Goal: Information Seeking & Learning: Understand process/instructions

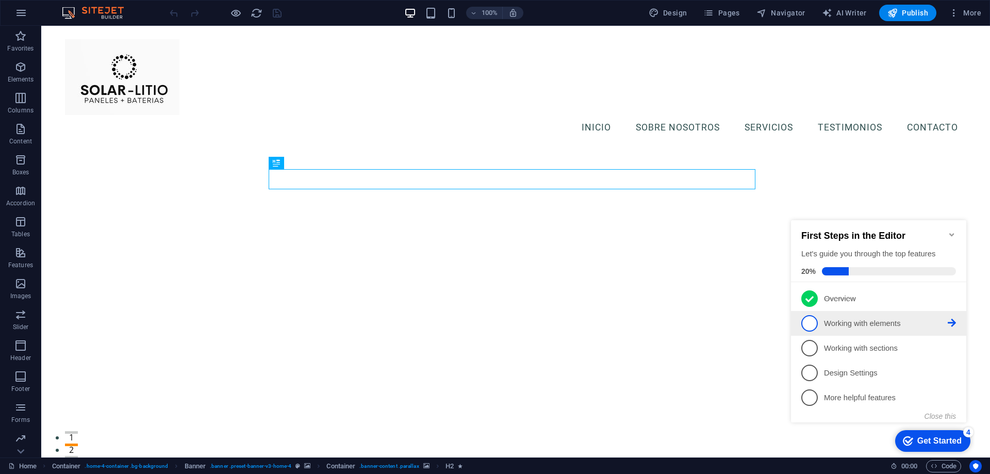
click at [860, 319] on p "Working with elements - incomplete" at bounding box center [886, 323] width 124 height 11
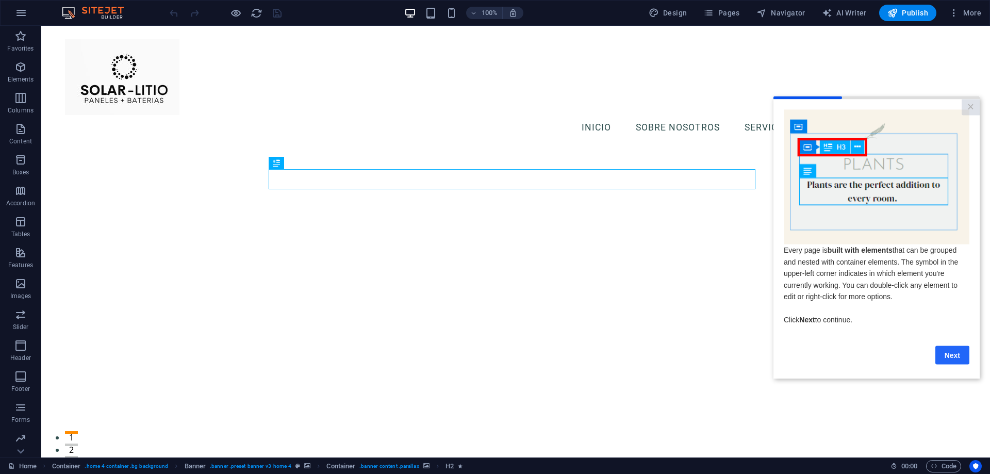
click at [957, 357] on link "Next" at bounding box center [953, 355] width 34 height 19
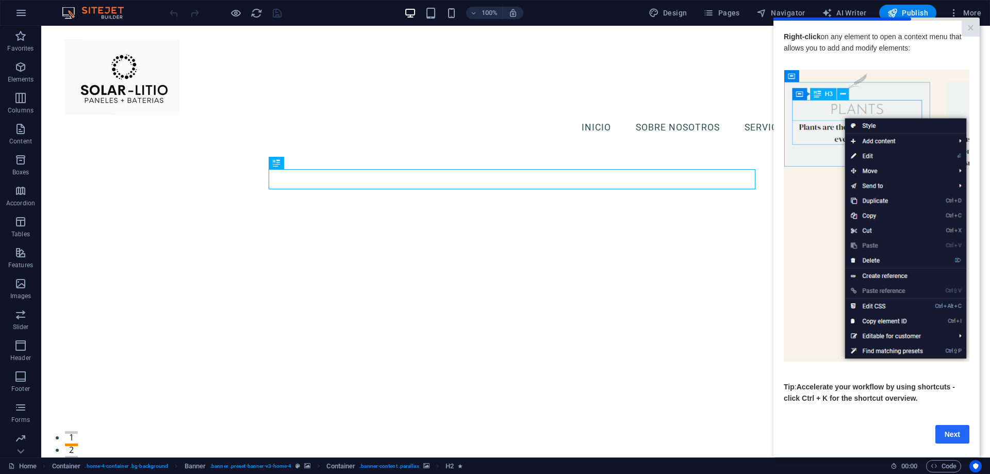
click at [947, 435] on link "Next" at bounding box center [953, 434] width 34 height 19
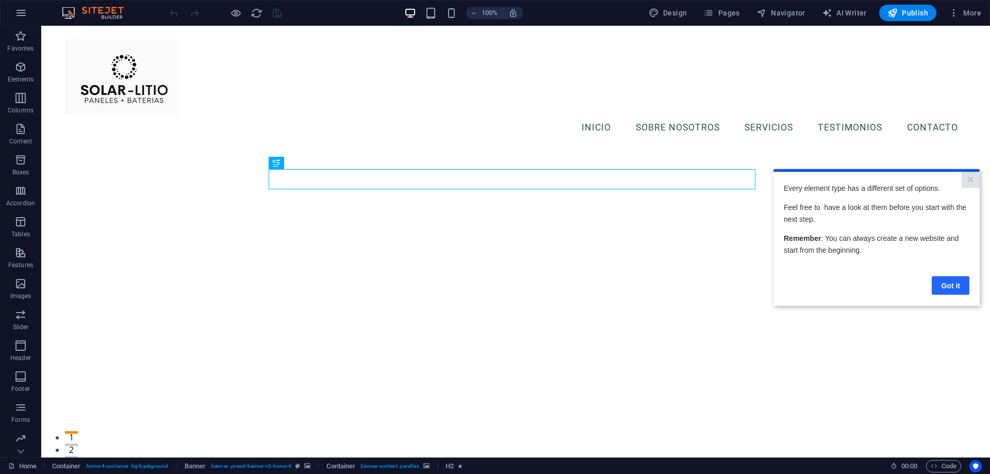
click at [949, 283] on link "Got it" at bounding box center [951, 285] width 38 height 19
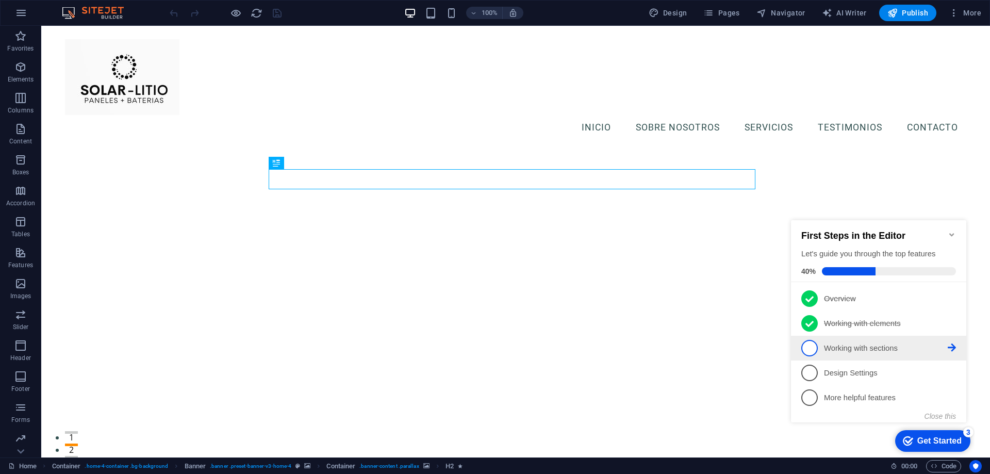
click at [865, 346] on p "Working with sections - incomplete" at bounding box center [886, 348] width 124 height 11
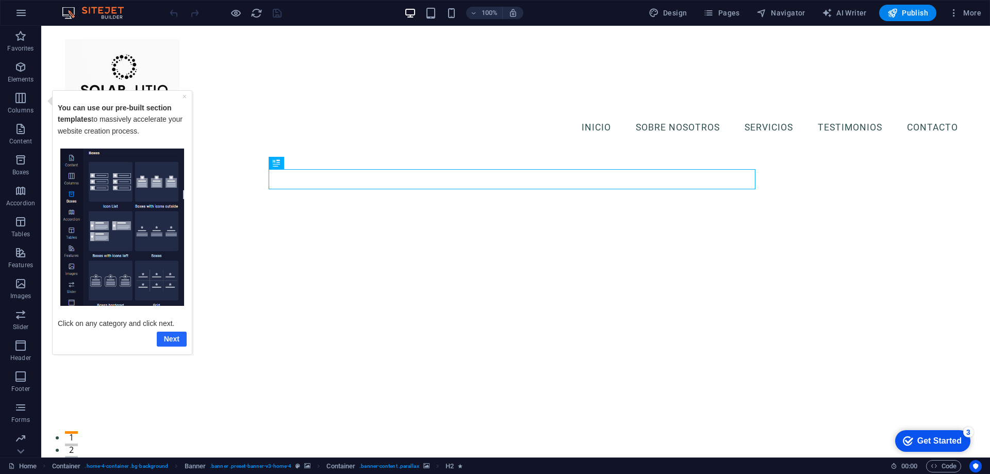
click at [171, 337] on link "Next" at bounding box center [172, 338] width 30 height 15
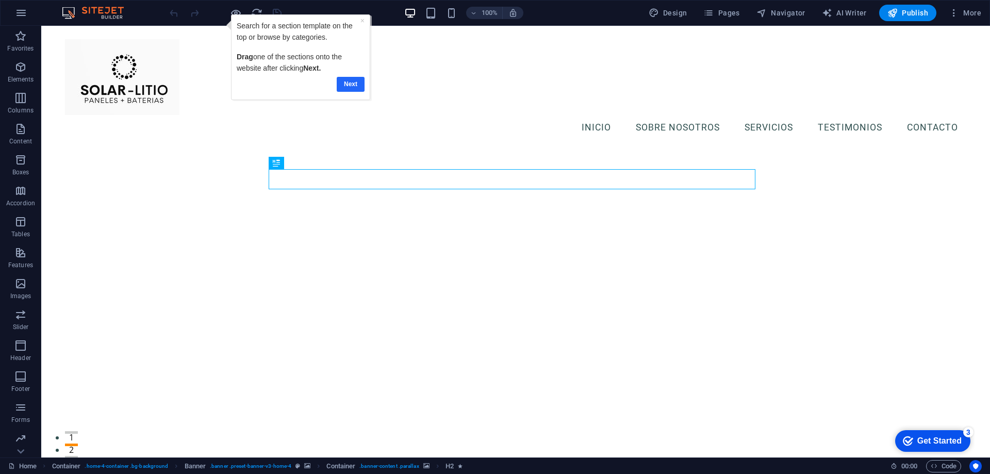
click at [346, 81] on link "Next" at bounding box center [351, 84] width 28 height 15
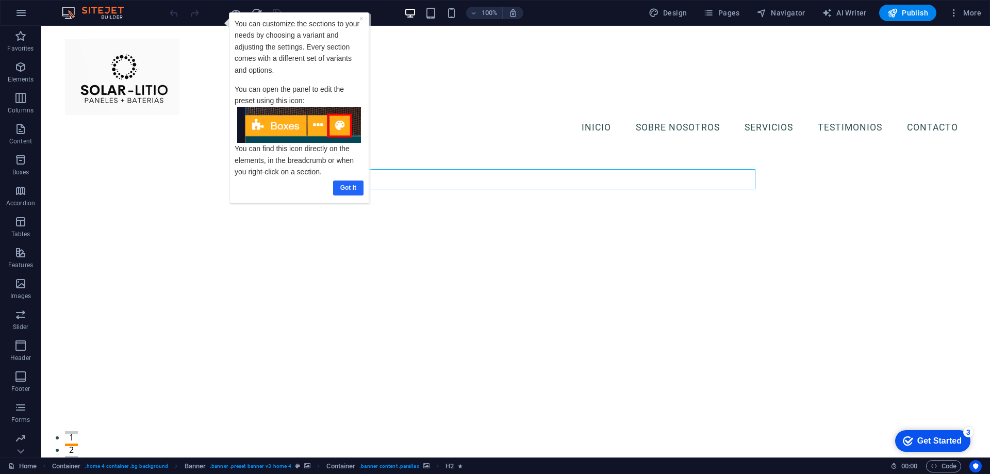
click at [356, 186] on link "Got it" at bounding box center [348, 188] width 30 height 15
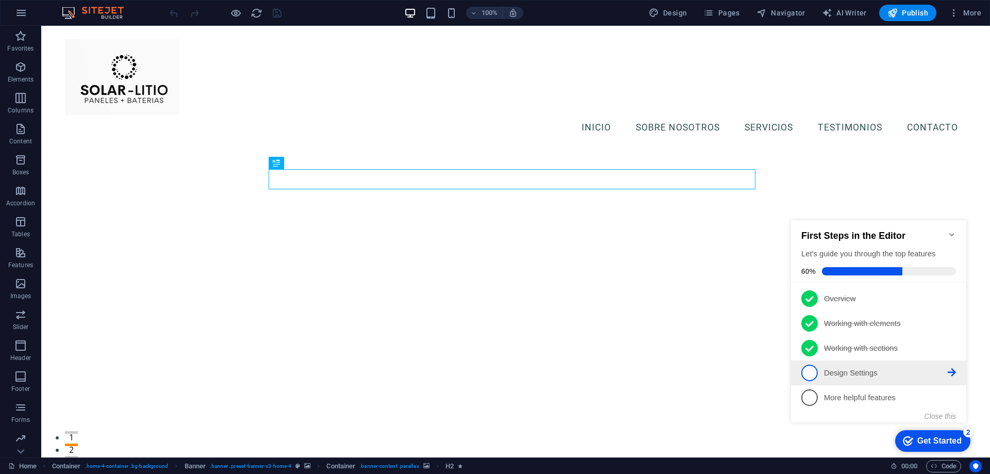
click at [844, 371] on p "Design Settings - incomplete" at bounding box center [886, 373] width 124 height 11
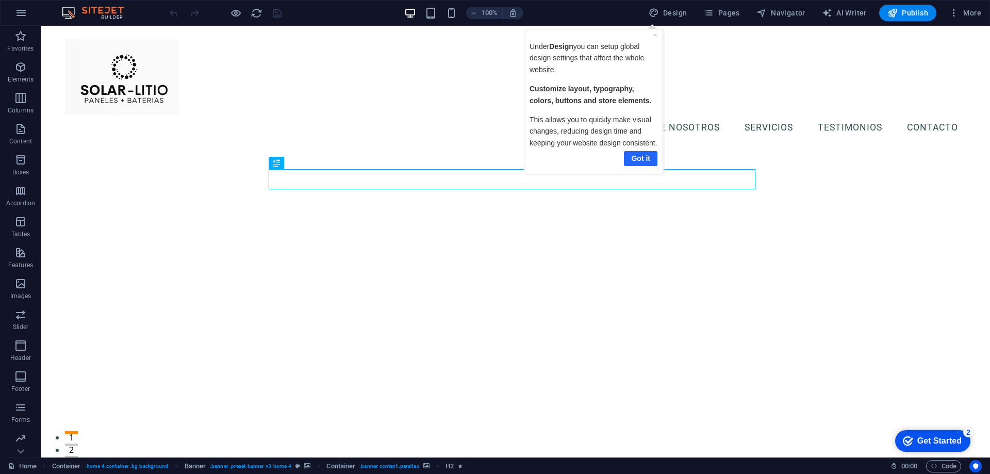
click at [638, 159] on link "Got it" at bounding box center [641, 158] width 34 height 15
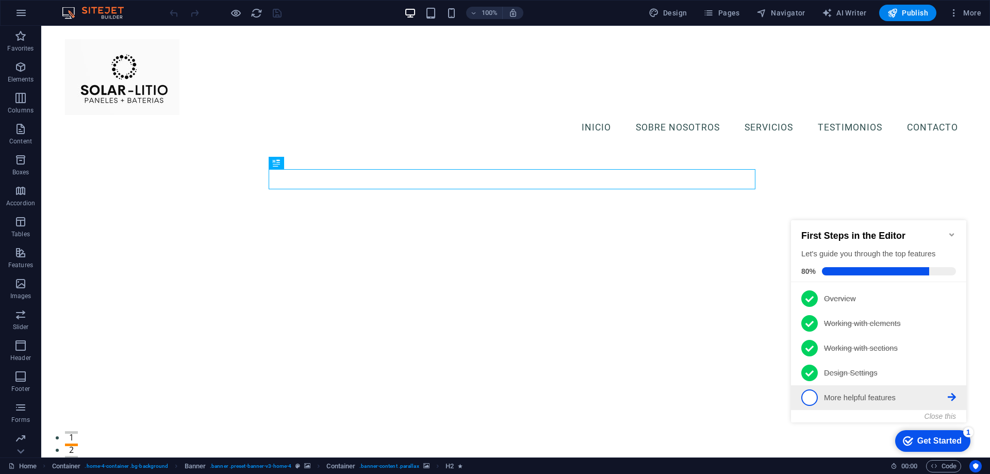
click at [859, 398] on p "More helpful features - incomplete" at bounding box center [886, 398] width 124 height 11
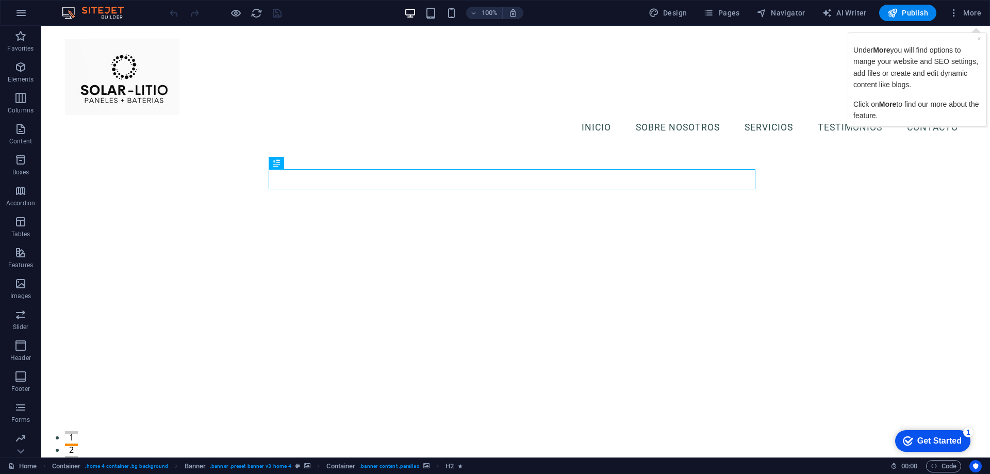
click at [934, 437] on div "Get Started" at bounding box center [940, 440] width 44 height 9
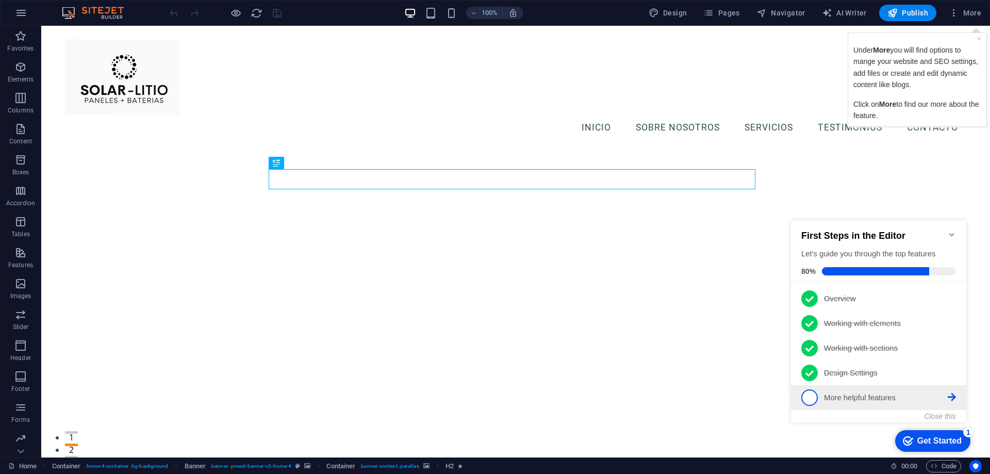
click at [883, 398] on p "More helpful features - incomplete" at bounding box center [886, 398] width 124 height 11
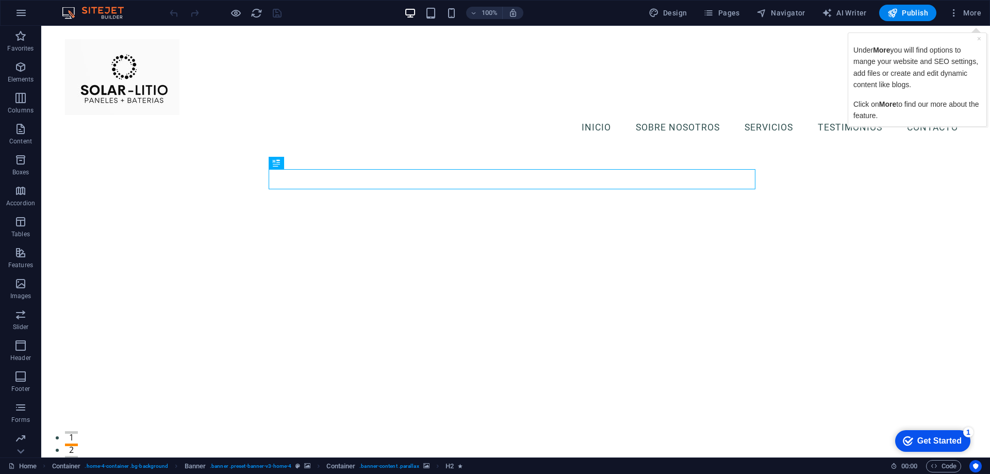
click at [899, 94] on div "Under More you will find options to mange your website and SEO settings, add fi…" at bounding box center [918, 82] width 128 height 77
click at [979, 38] on link "×" at bounding box center [979, 39] width 4 height 8
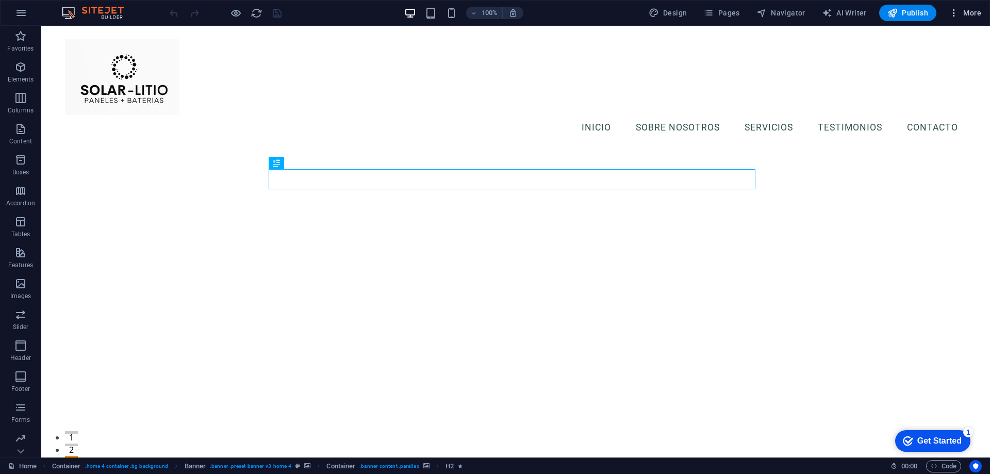
click at [976, 11] on span "More" at bounding box center [965, 13] width 32 height 10
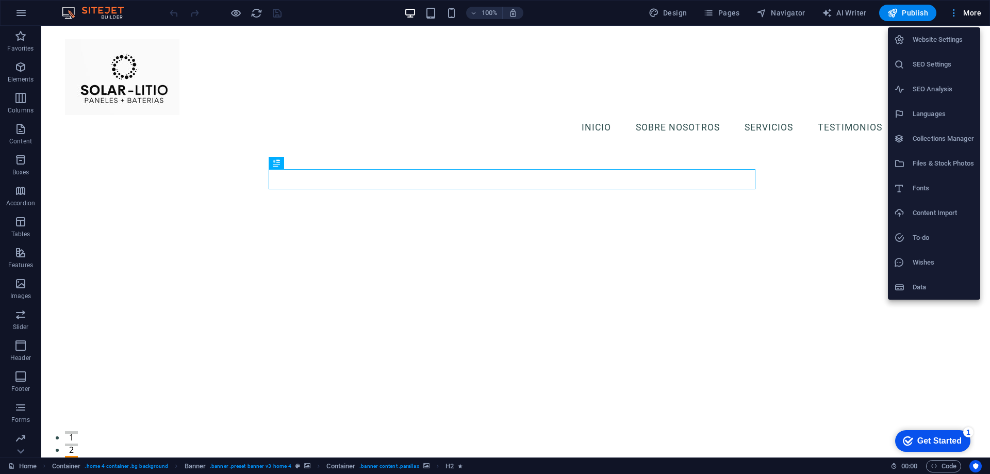
click at [976, 11] on div at bounding box center [495, 237] width 990 height 474
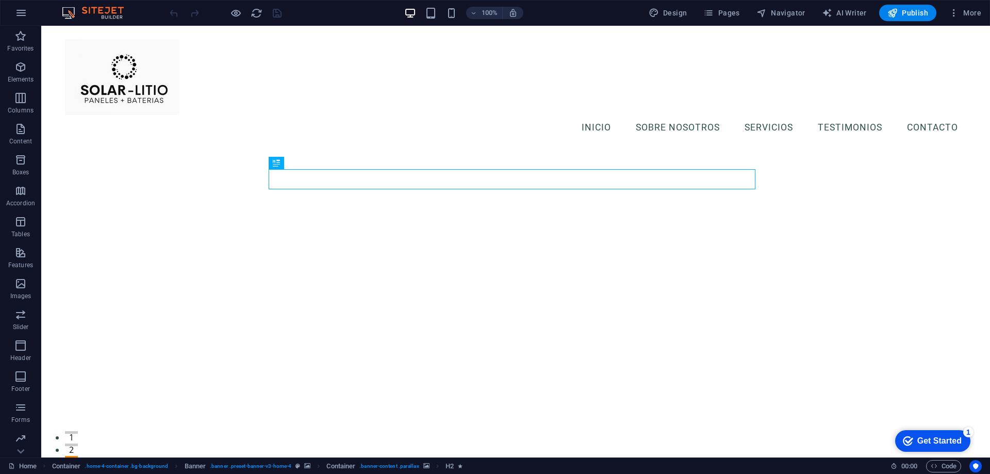
click at [941, 441] on div "Get Started" at bounding box center [940, 440] width 44 height 9
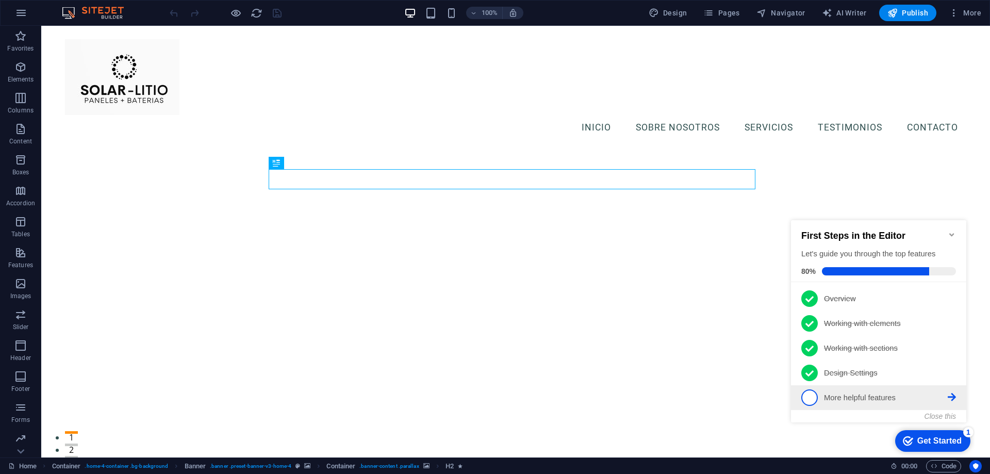
click at [809, 397] on span "5" at bounding box center [810, 397] width 17 height 17
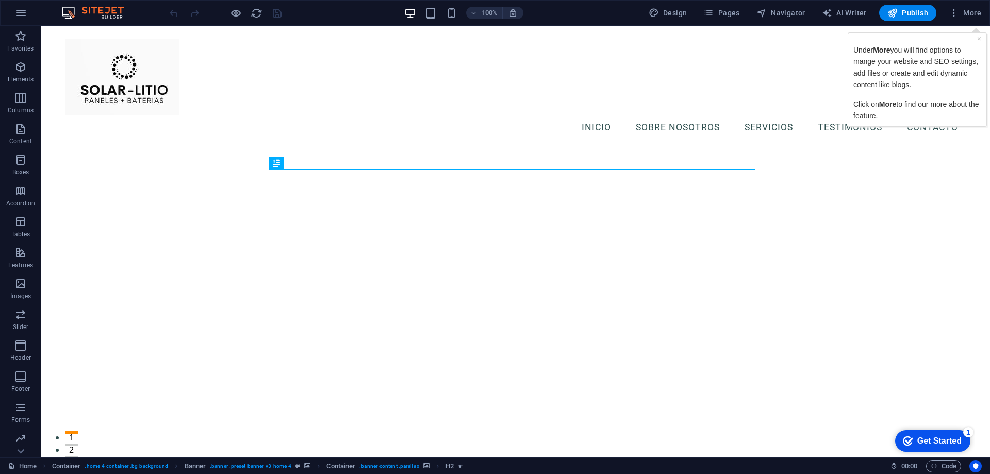
click at [916, 59] on p "Under More you will find options to mange your website and SEO settings, add fi…" at bounding box center [918, 67] width 128 height 46
click at [979, 39] on link "×" at bounding box center [979, 39] width 4 height 8
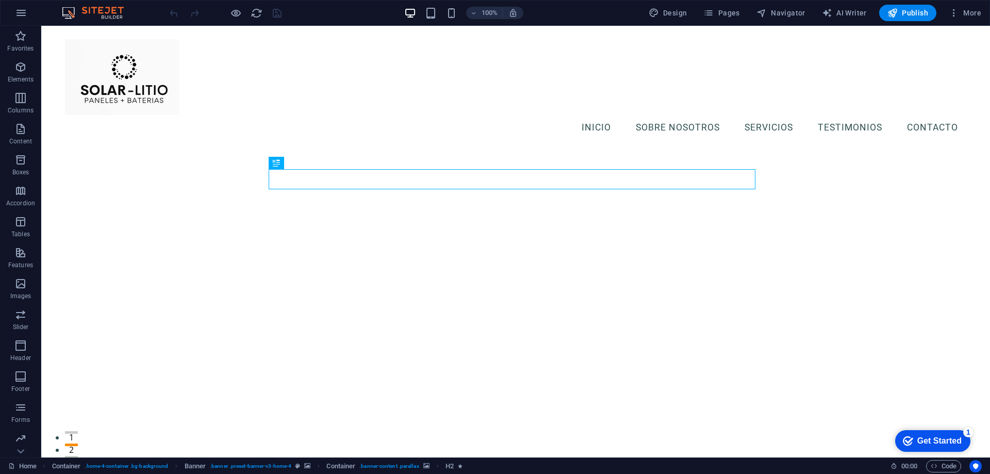
click at [968, 433] on div "1" at bounding box center [969, 432] width 10 height 10
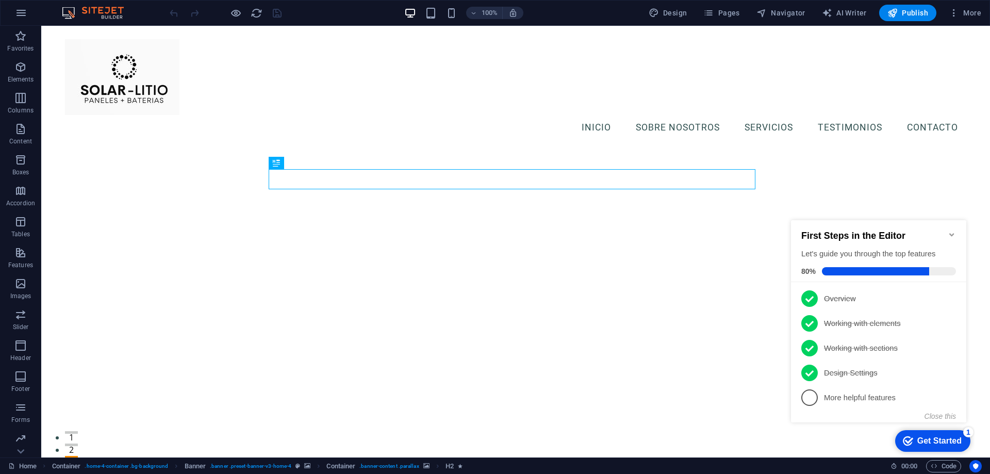
click at [940, 269] on span at bounding box center [889, 271] width 134 height 8
click at [807, 398] on span "5" at bounding box center [810, 397] width 17 height 17
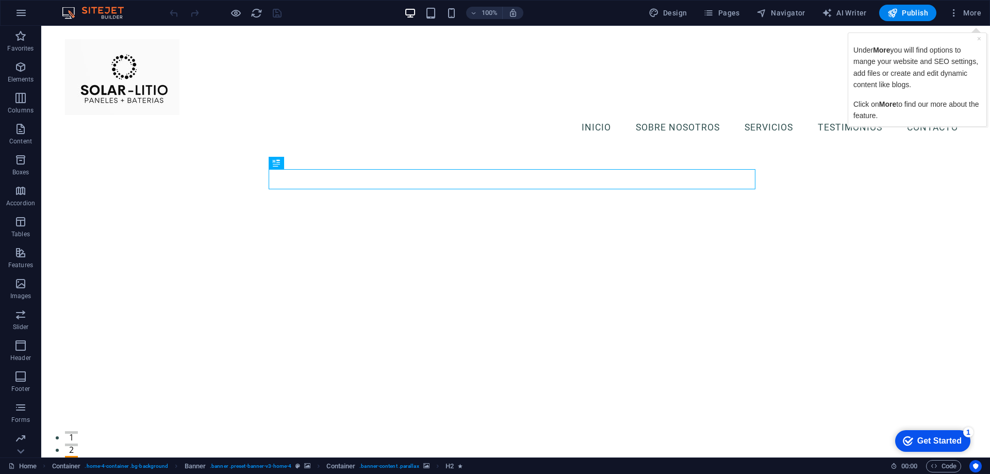
click at [939, 442] on div "Get Started" at bounding box center [940, 440] width 44 height 9
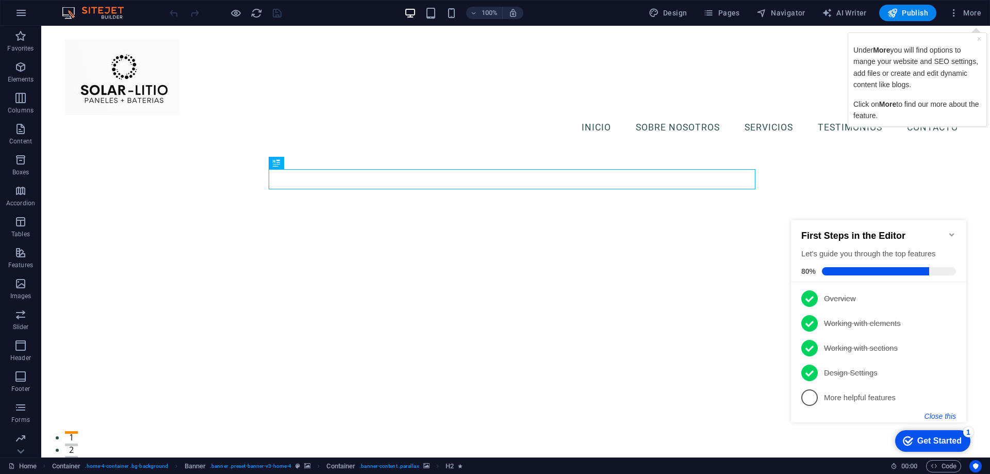
click at [940, 415] on button "Close this" at bounding box center [940, 416] width 31 height 8
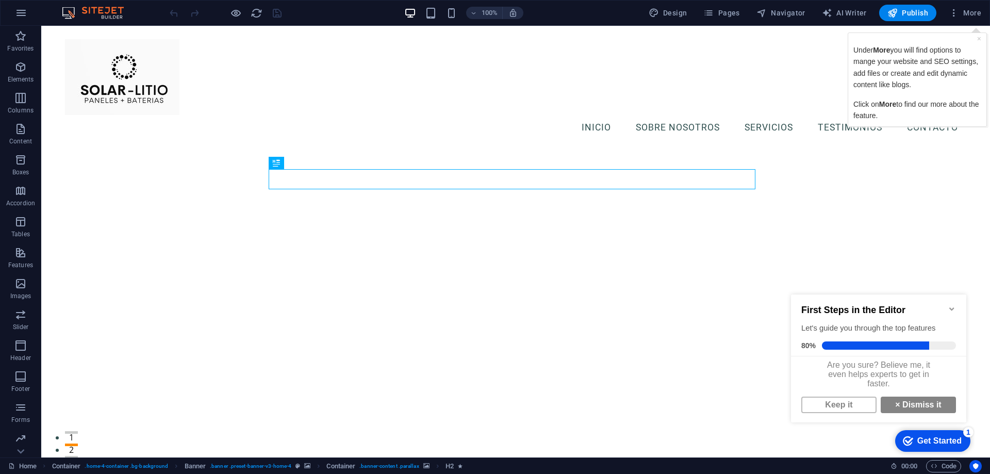
scroll to position [8, 0]
click at [908, 405] on link "× Dismiss it" at bounding box center [918, 405] width 75 height 17
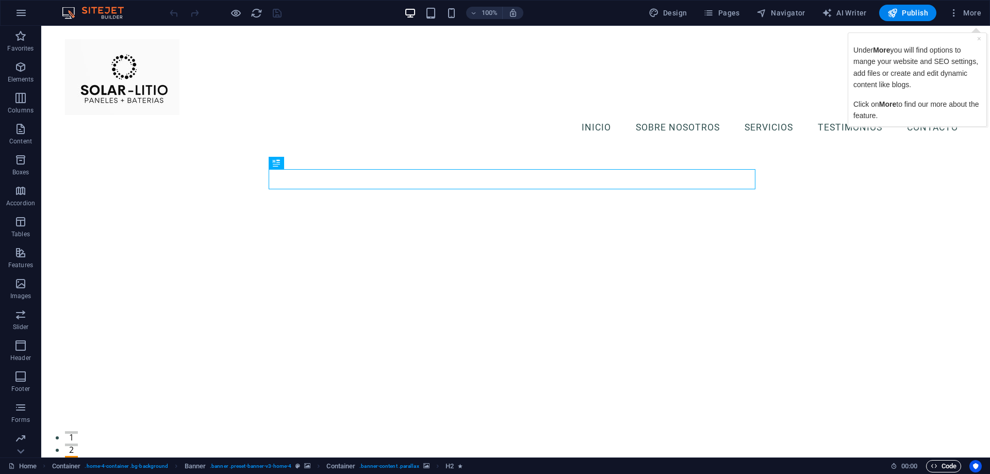
click at [939, 468] on span "Code" at bounding box center [944, 466] width 26 height 12
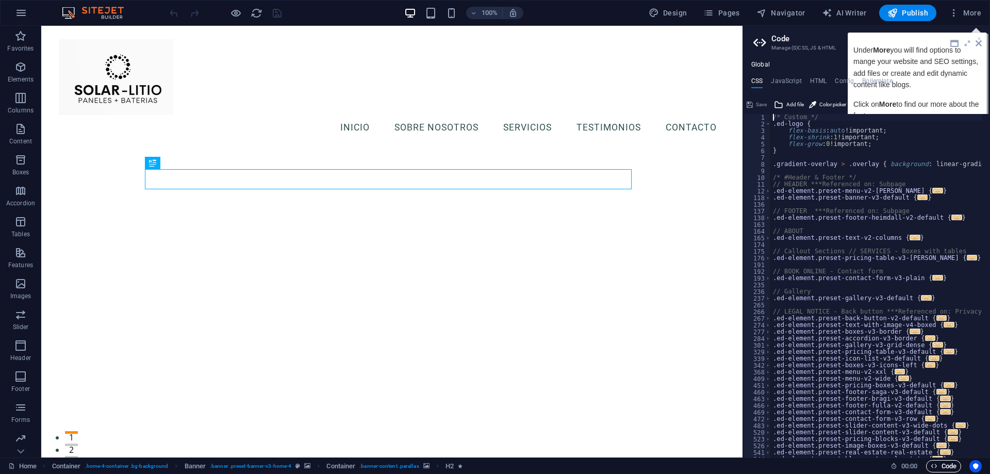
click at [948, 464] on span "Code" at bounding box center [944, 466] width 26 height 12
click at [944, 468] on span "Code" at bounding box center [944, 466] width 26 height 12
click at [979, 44] on icon at bounding box center [979, 43] width 6 height 8
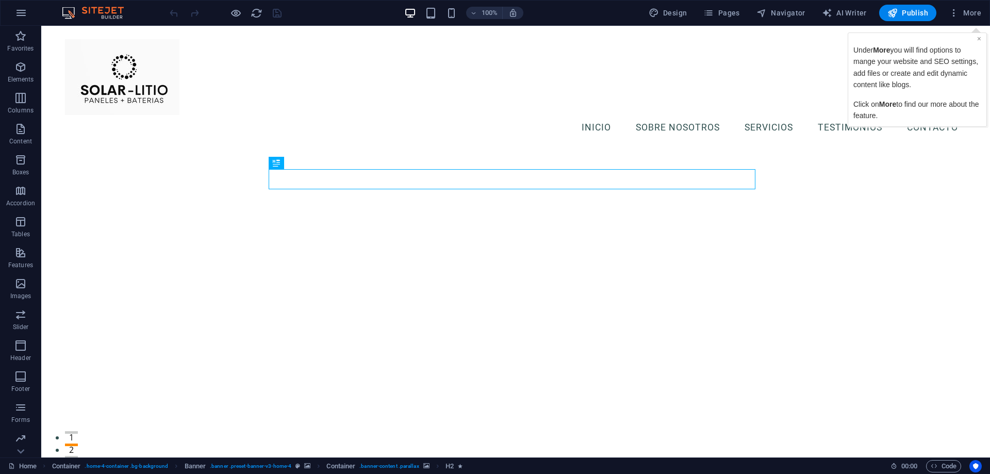
click at [981, 38] on link "×" at bounding box center [979, 39] width 4 height 8
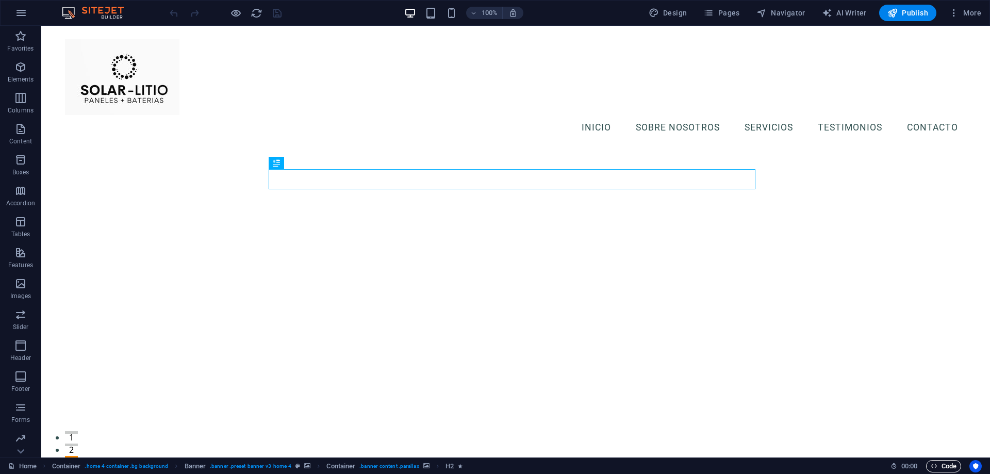
click at [945, 467] on span "Code" at bounding box center [944, 466] width 26 height 12
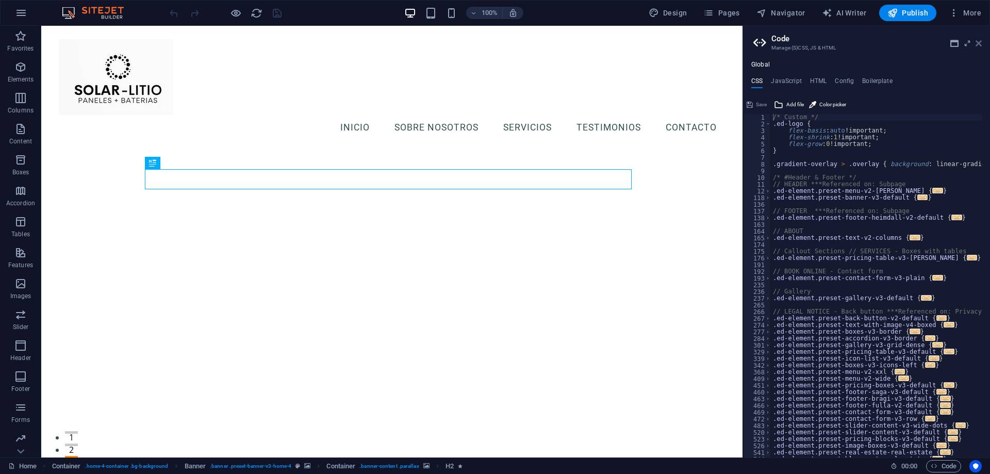
click at [980, 43] on icon at bounding box center [979, 43] width 6 height 8
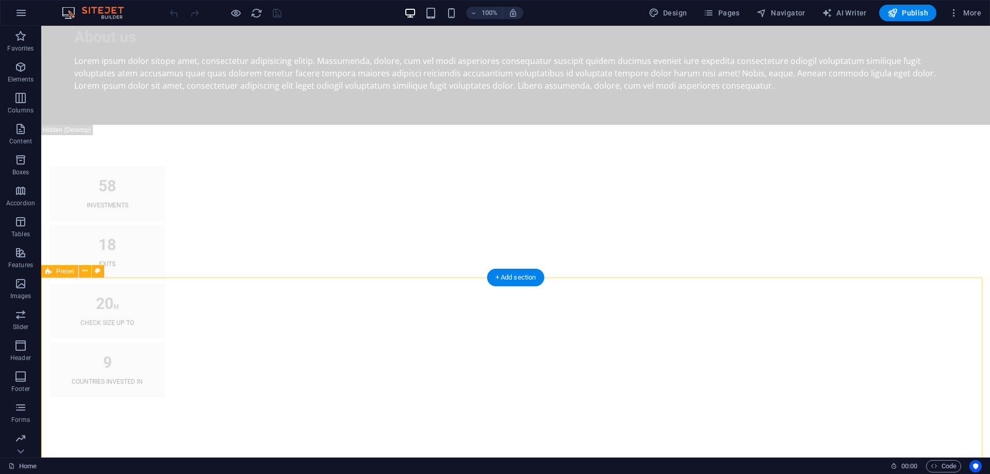
scroll to position [0, 0]
